Goal: Task Accomplishment & Management: Manage account settings

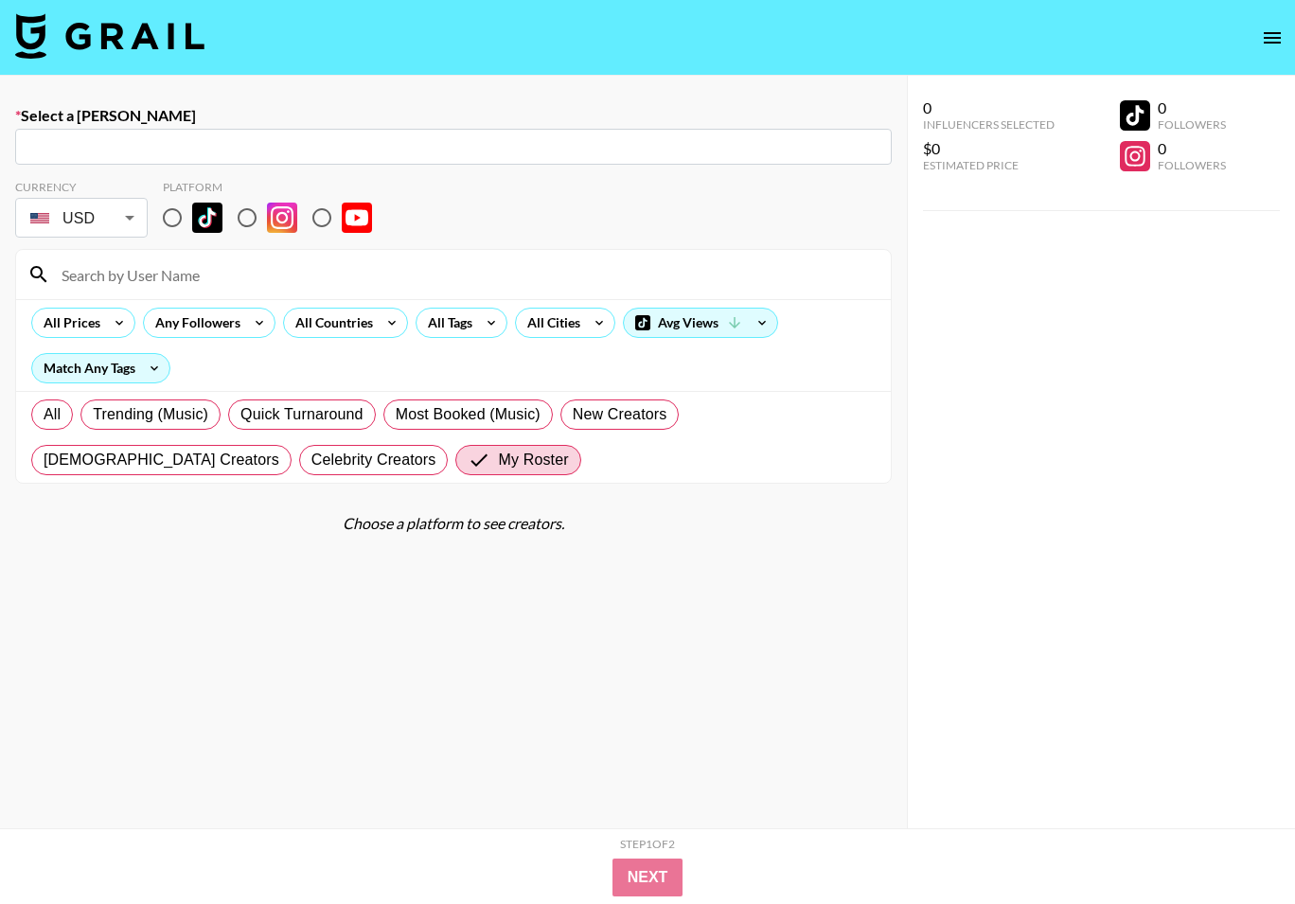
click at [145, 42] on img at bounding box center [109, 35] width 189 height 45
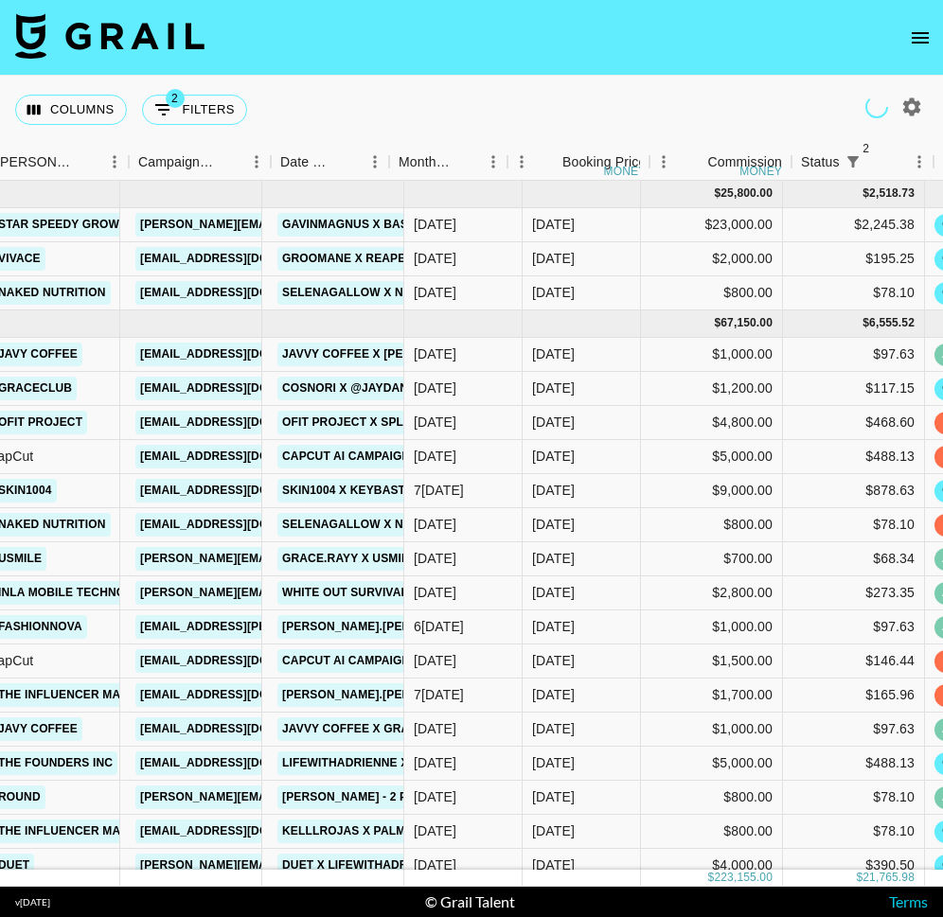
scroll to position [0, 798]
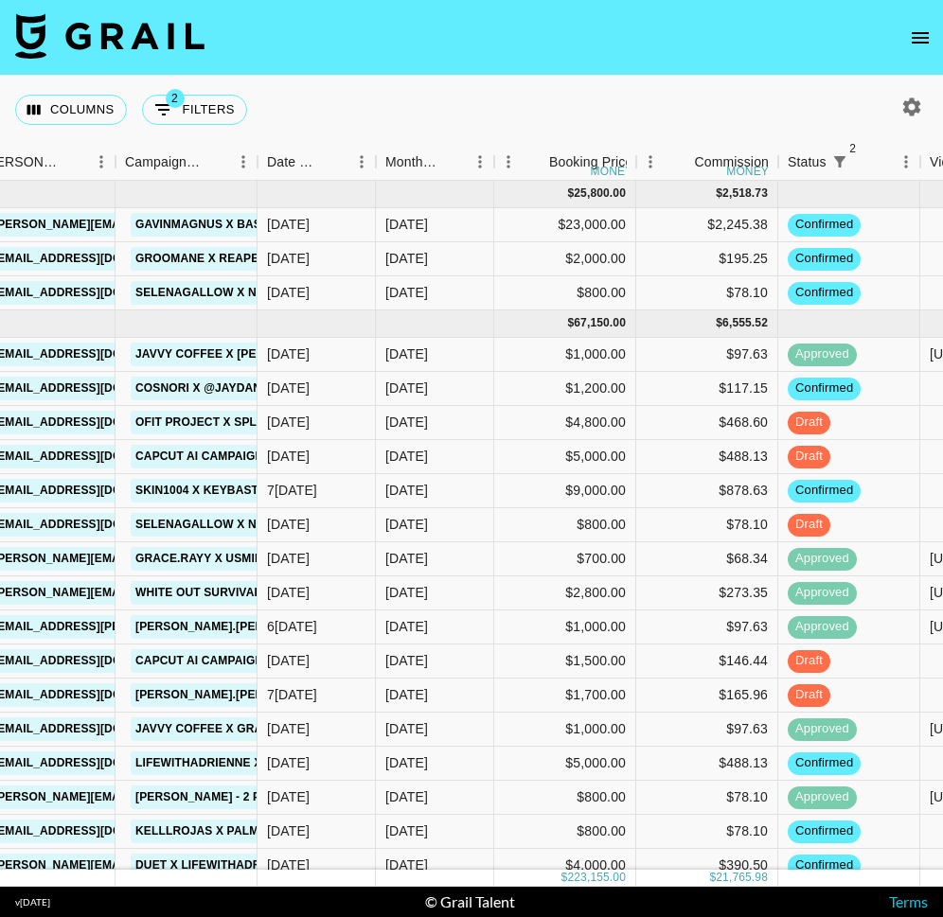
click at [912, 99] on icon "button" at bounding box center [912, 106] width 18 height 18
select select "May '25"
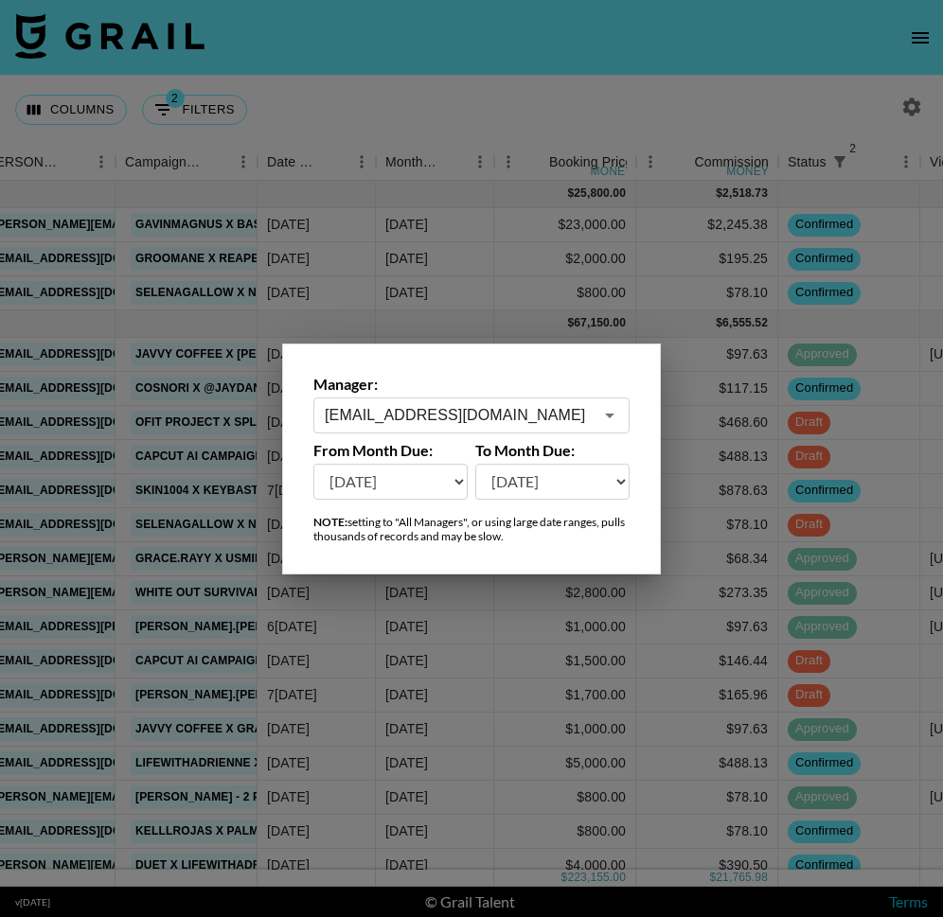
click at [435, 414] on input "maxelk@grail-talent.com" at bounding box center [459, 415] width 268 height 22
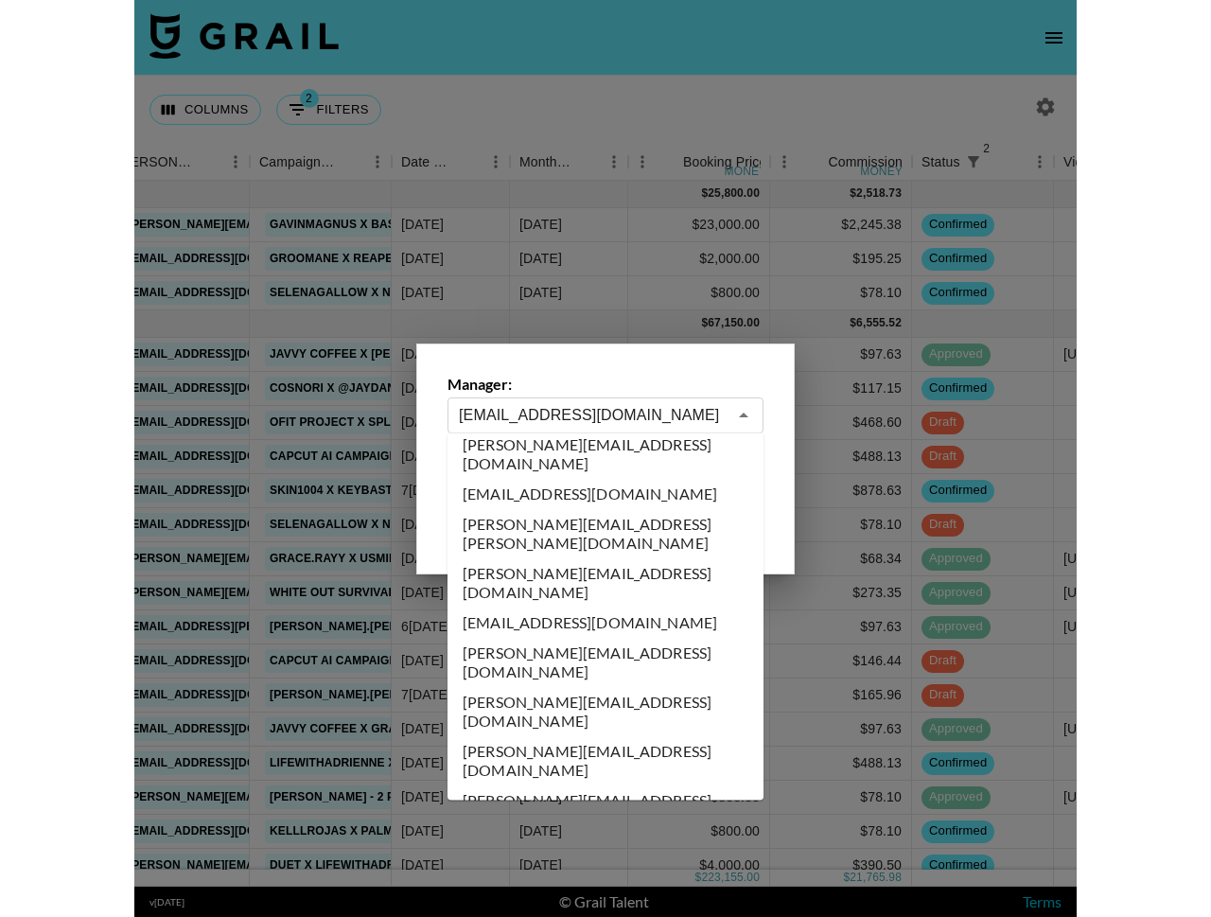
scroll to position [0, 0]
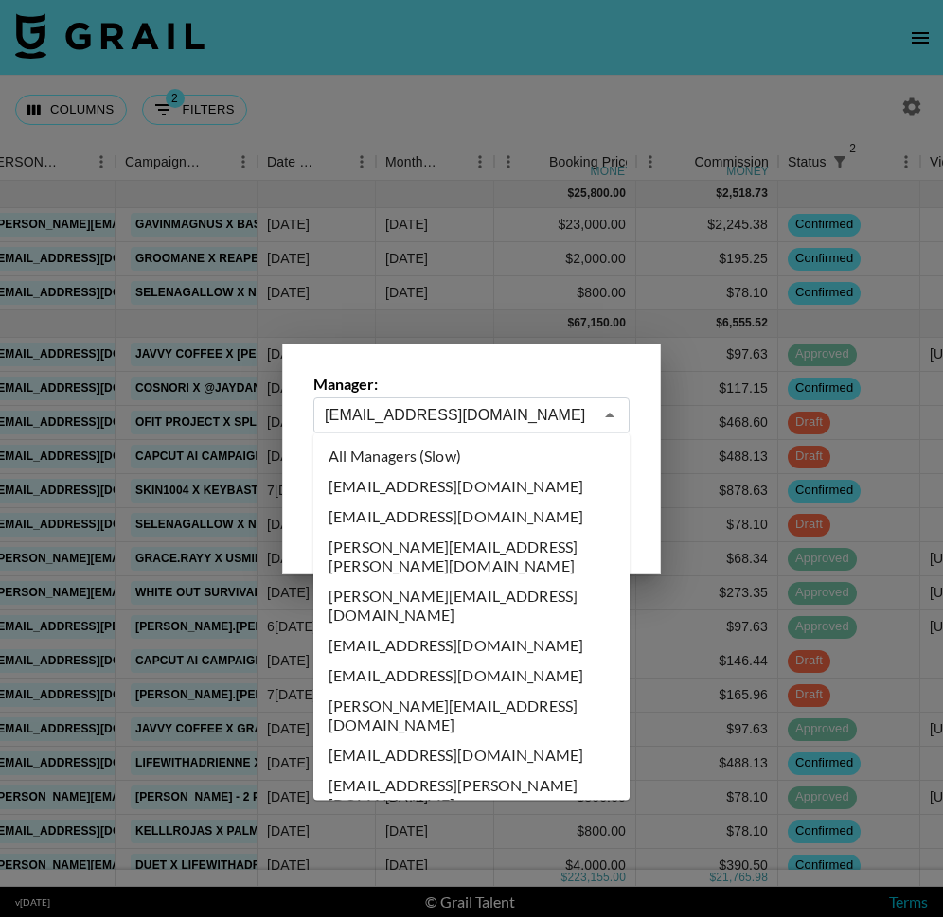
click at [432, 457] on li "All Managers (Slow)" at bounding box center [471, 456] width 316 height 30
type input "All Managers (Slow)"
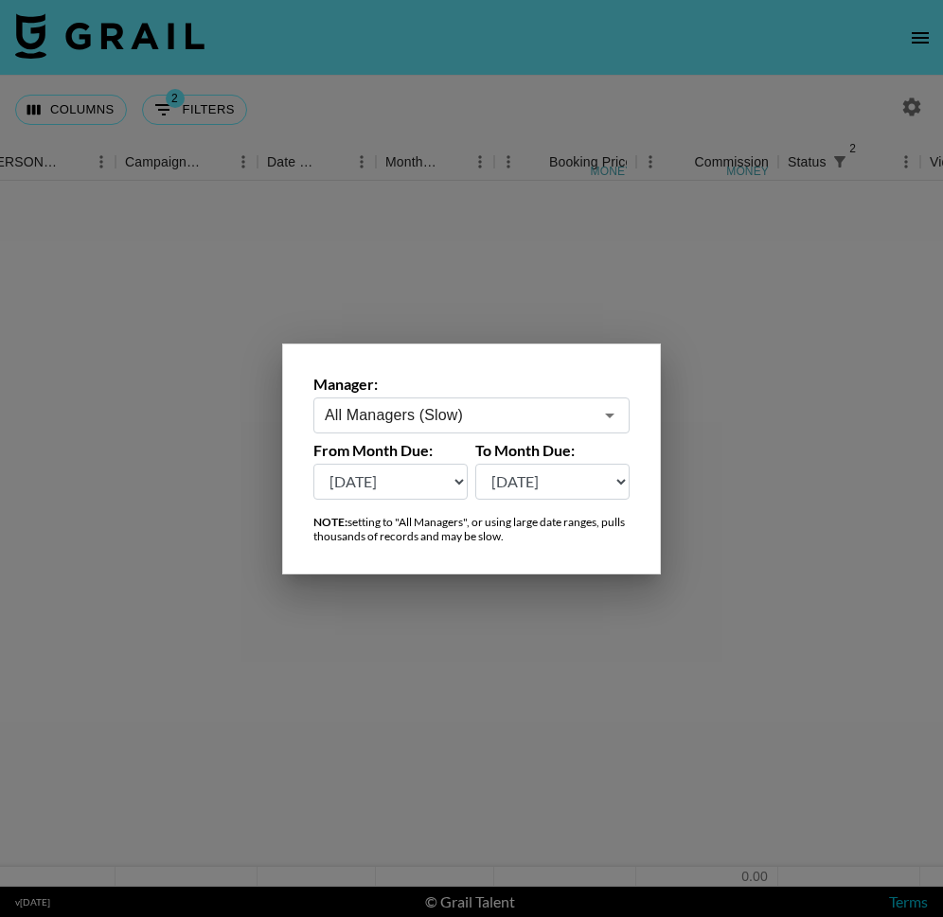
click at [444, 79] on div at bounding box center [471, 458] width 943 height 917
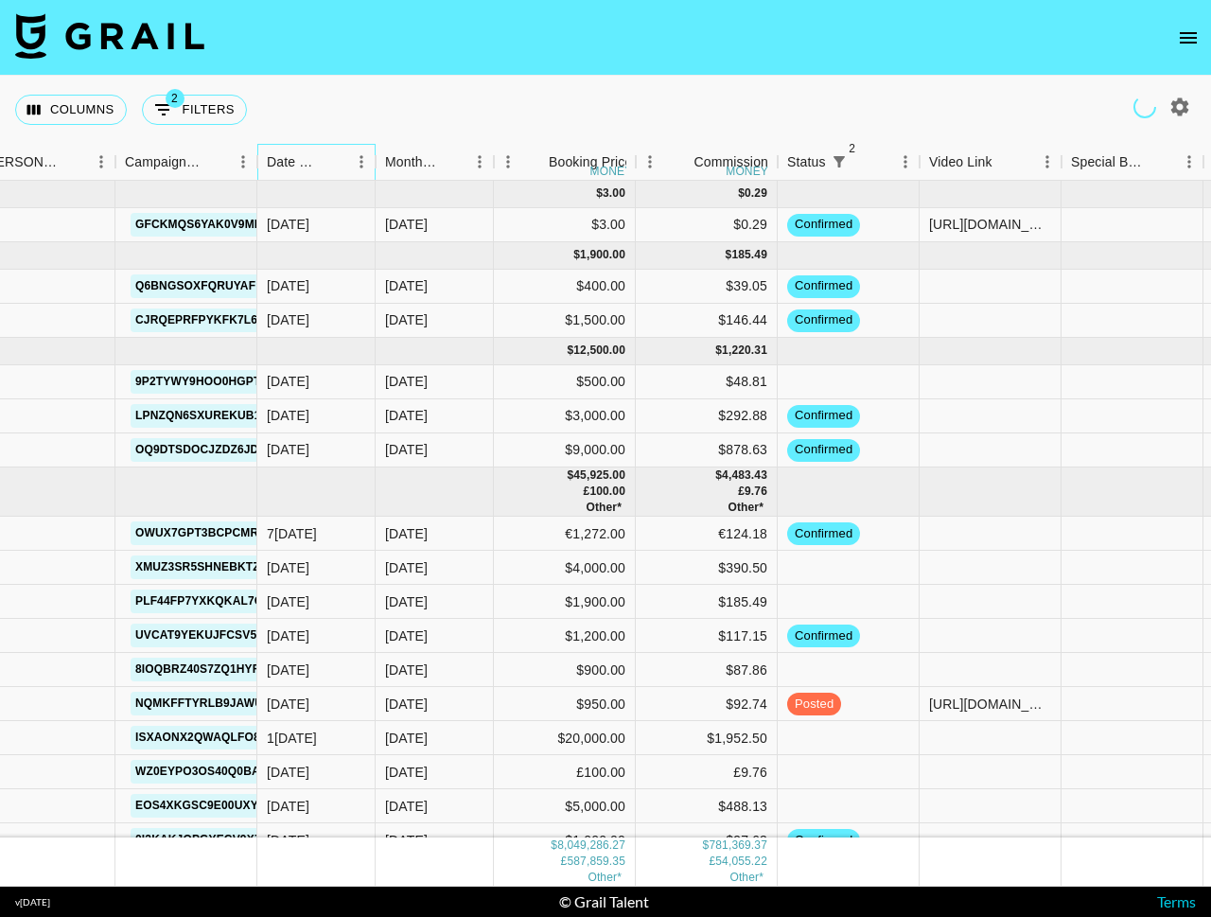
click at [319, 158] on div "Date Created" at bounding box center [294, 162] width 54 height 37
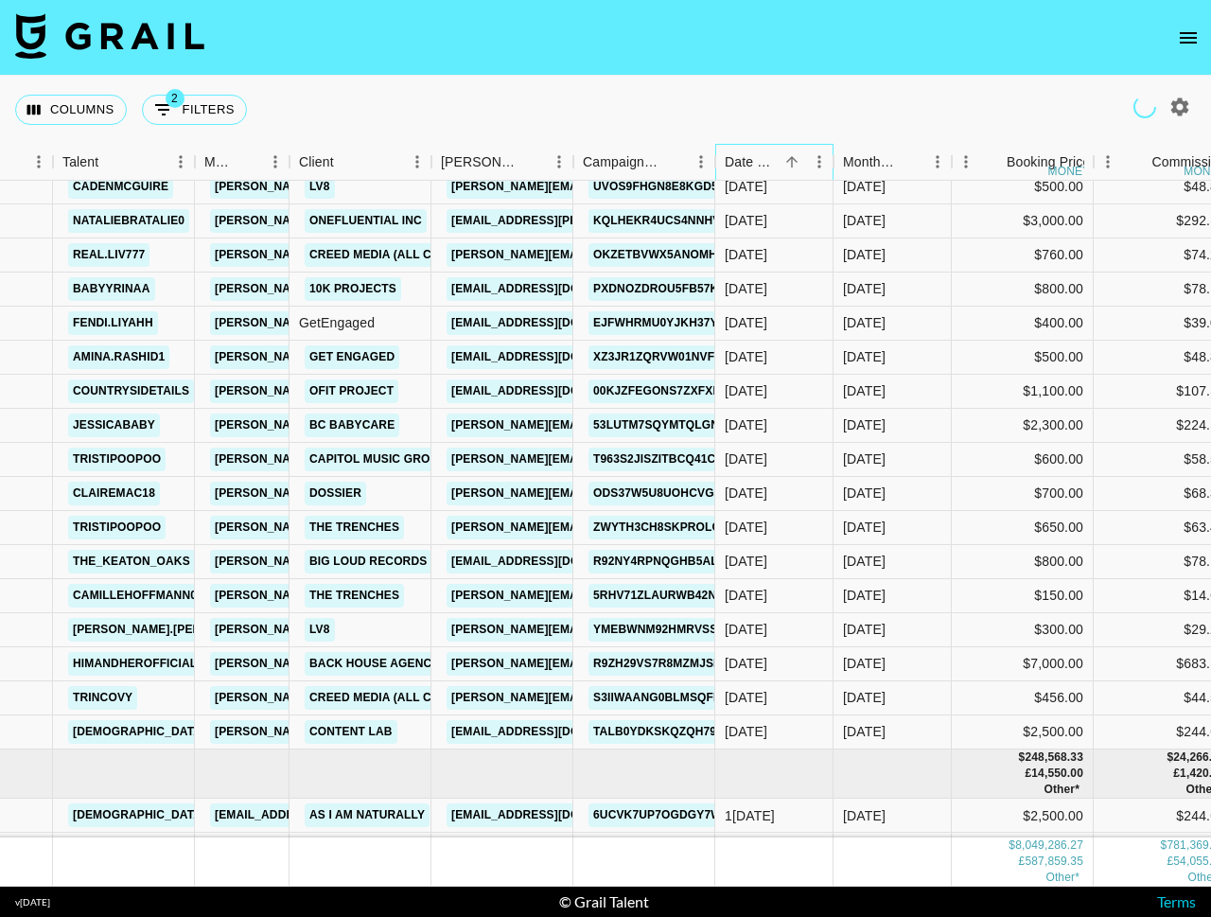
scroll to position [208224, 367]
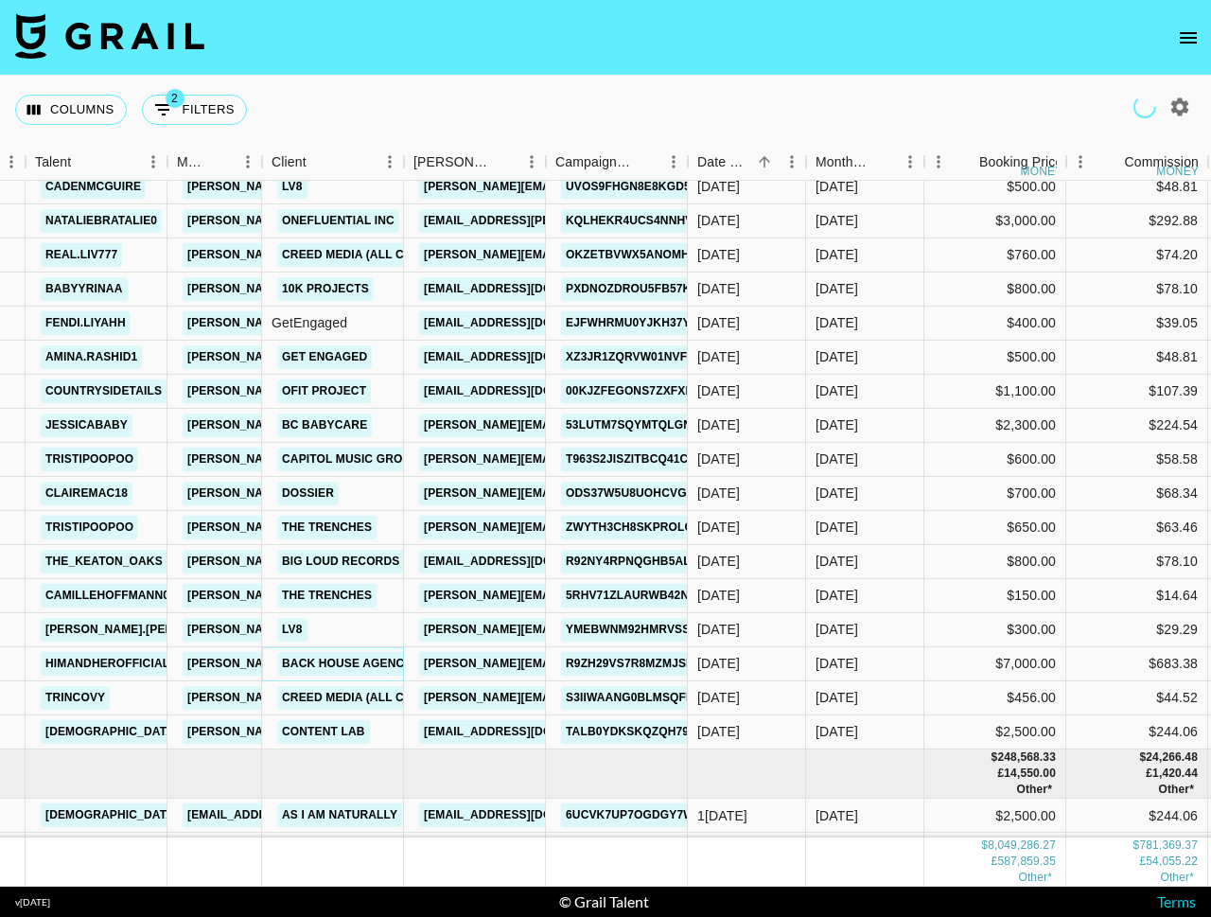
click at [343, 666] on link "Back House Agency" at bounding box center [346, 664] width 139 height 24
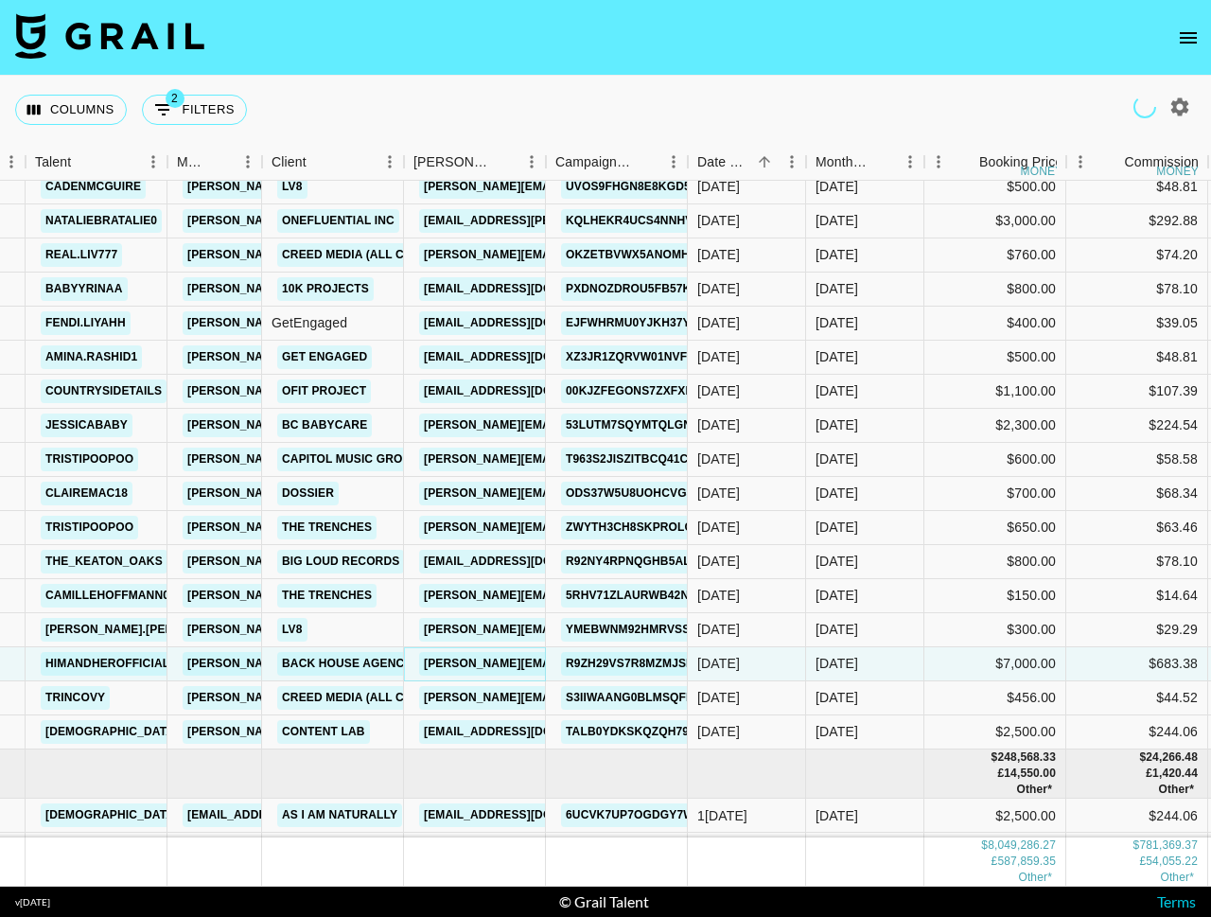
click at [477, 659] on link "[PERSON_NAME][EMAIL_ADDRESS][DOMAIN_NAME]" at bounding box center [573, 664] width 309 height 24
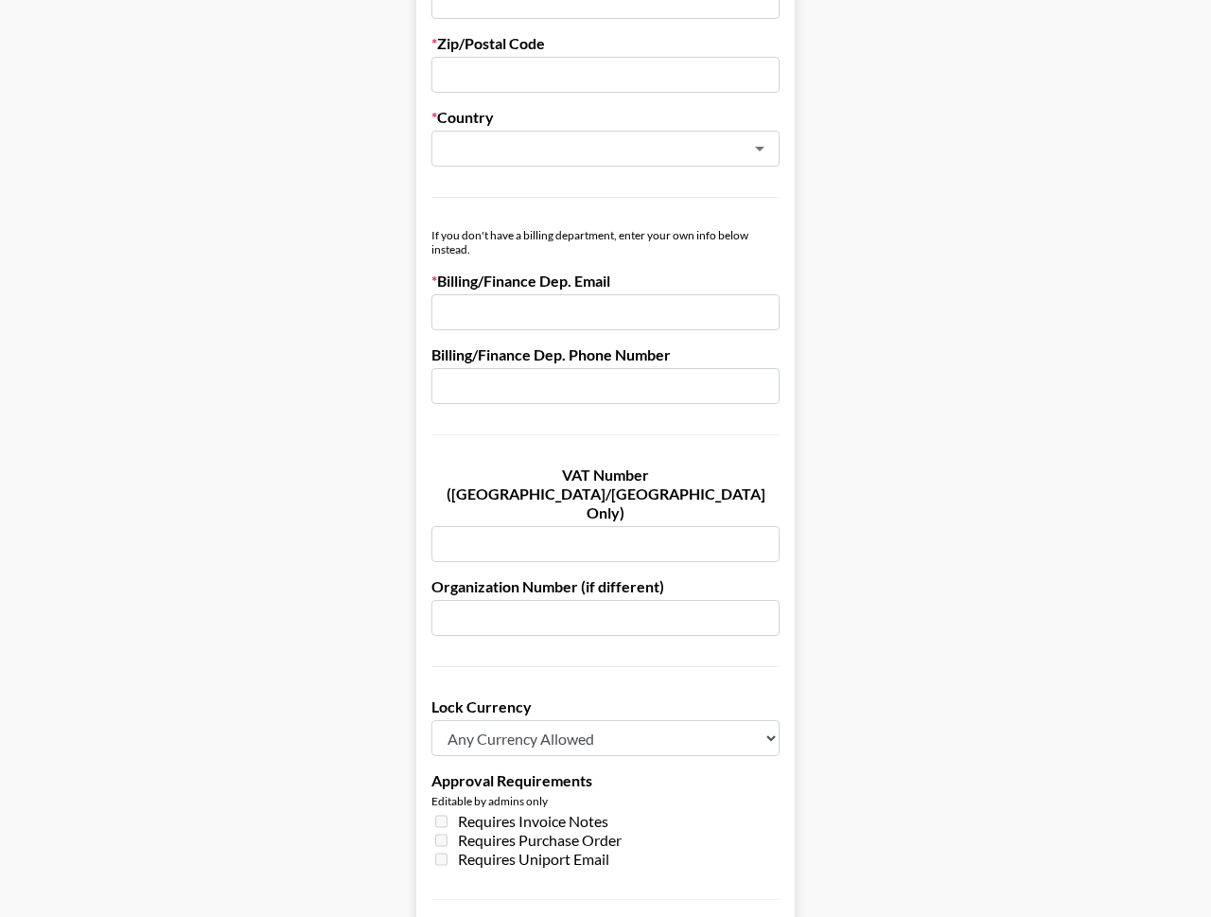
scroll to position [1207, 0]
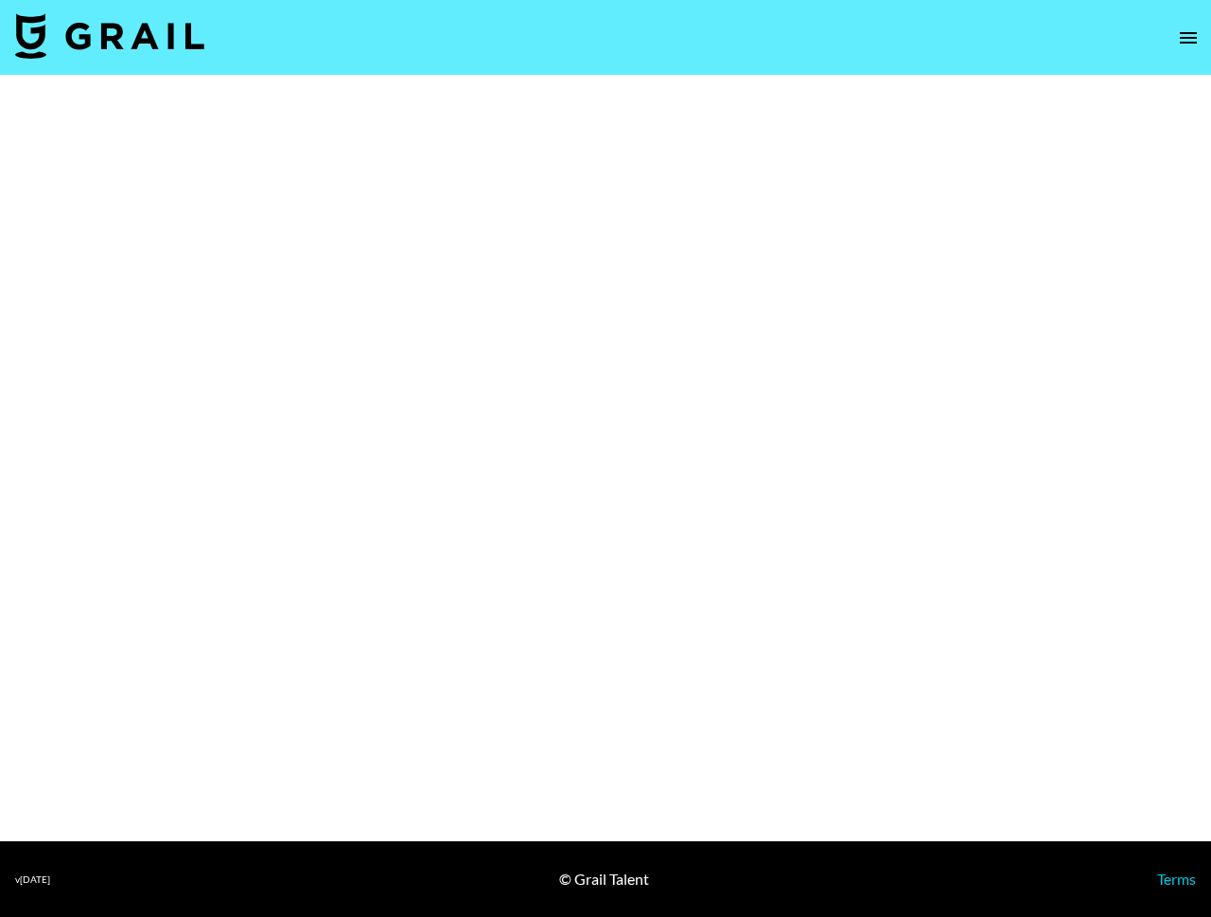
select select "Brand"
